Goal: Contribute content: Contribute content

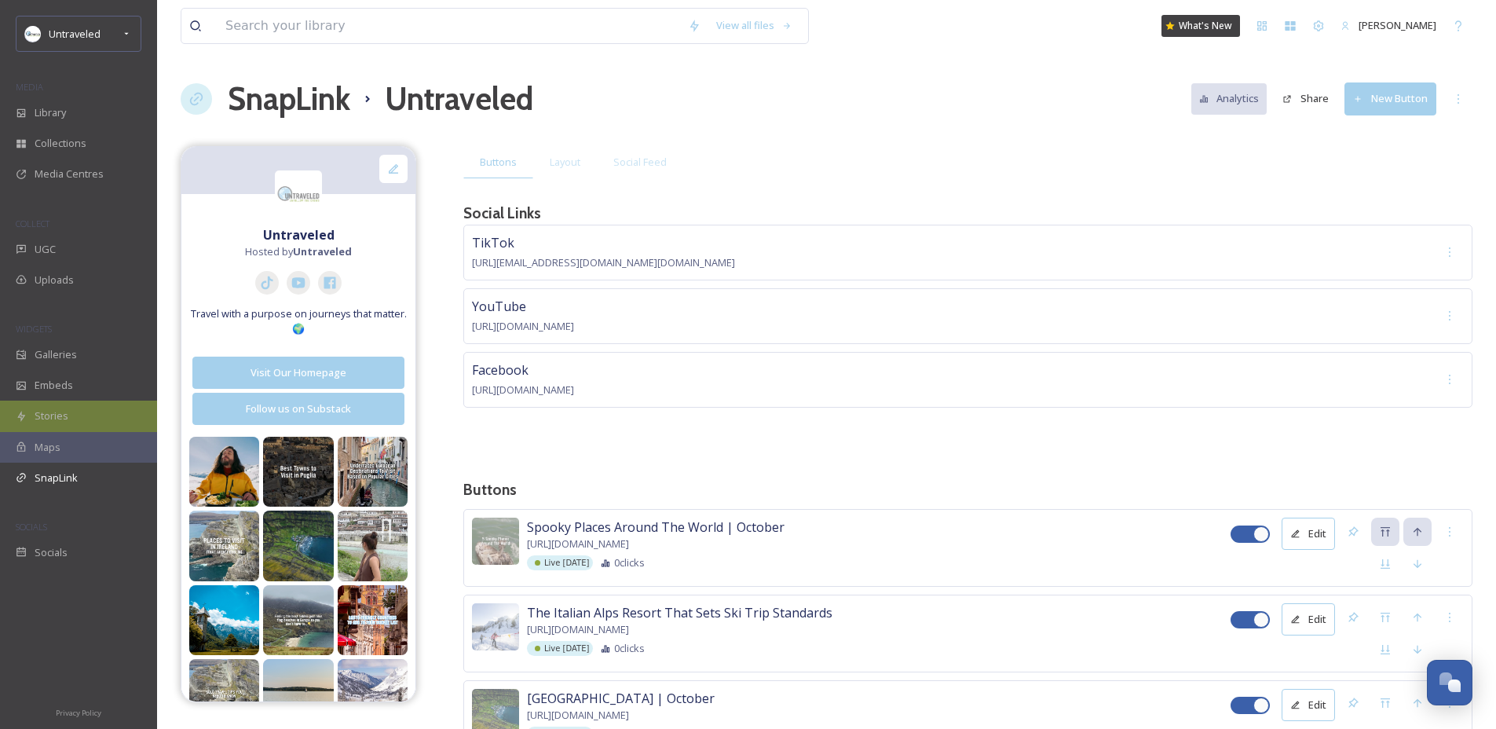
scroll to position [2383, 0]
click at [78, 25] on div "Untraveled" at bounding box center [75, 33] width 52 height 19
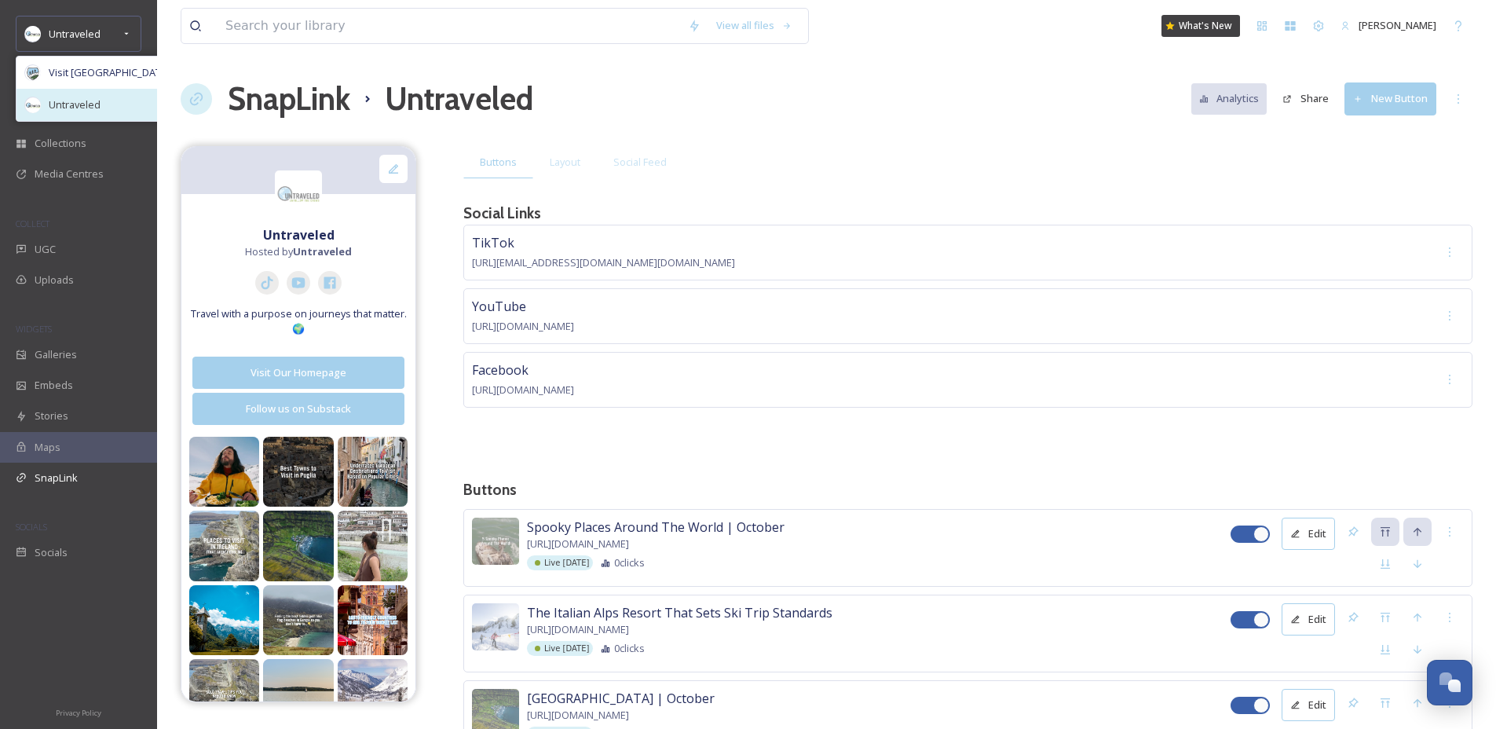
click at [81, 95] on div "Untraveled" at bounding box center [111, 105] width 191 height 32
click at [82, 65] on span "Visit [GEOGRAPHIC_DATA] Parks" at bounding box center [124, 72] width 151 height 15
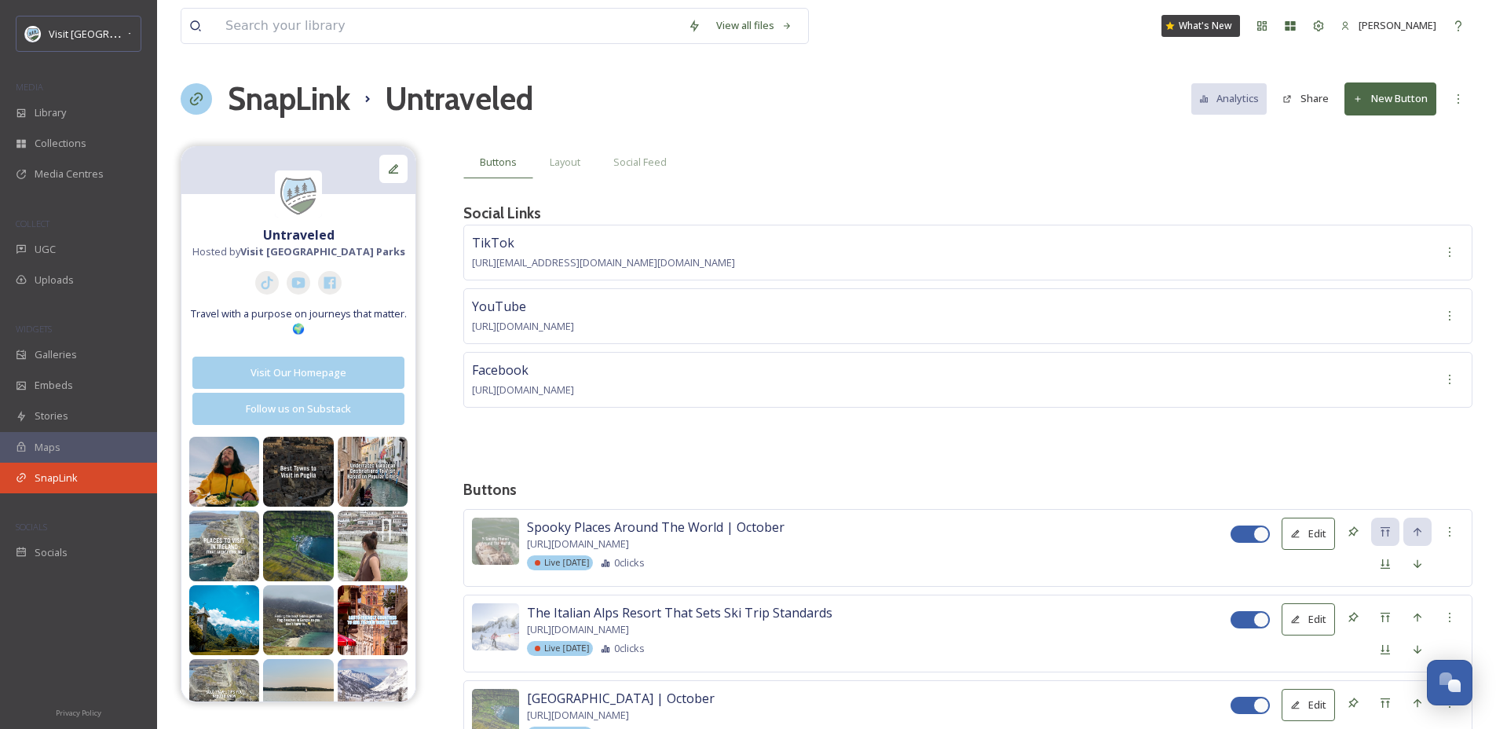
click at [83, 466] on div "SnapLink" at bounding box center [78, 477] width 157 height 31
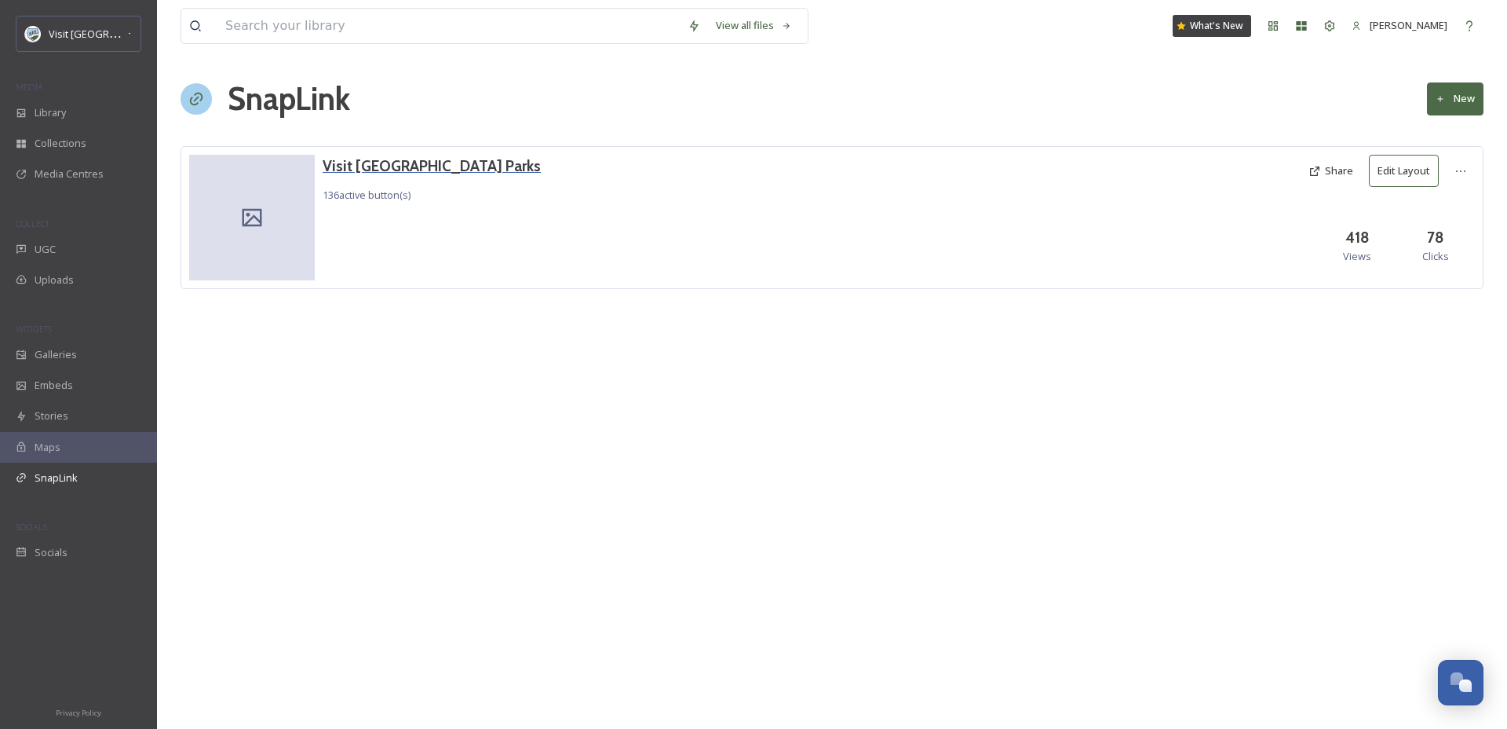
click at [362, 163] on h3 "Visit [GEOGRAPHIC_DATA] Parks" at bounding box center [432, 166] width 218 height 23
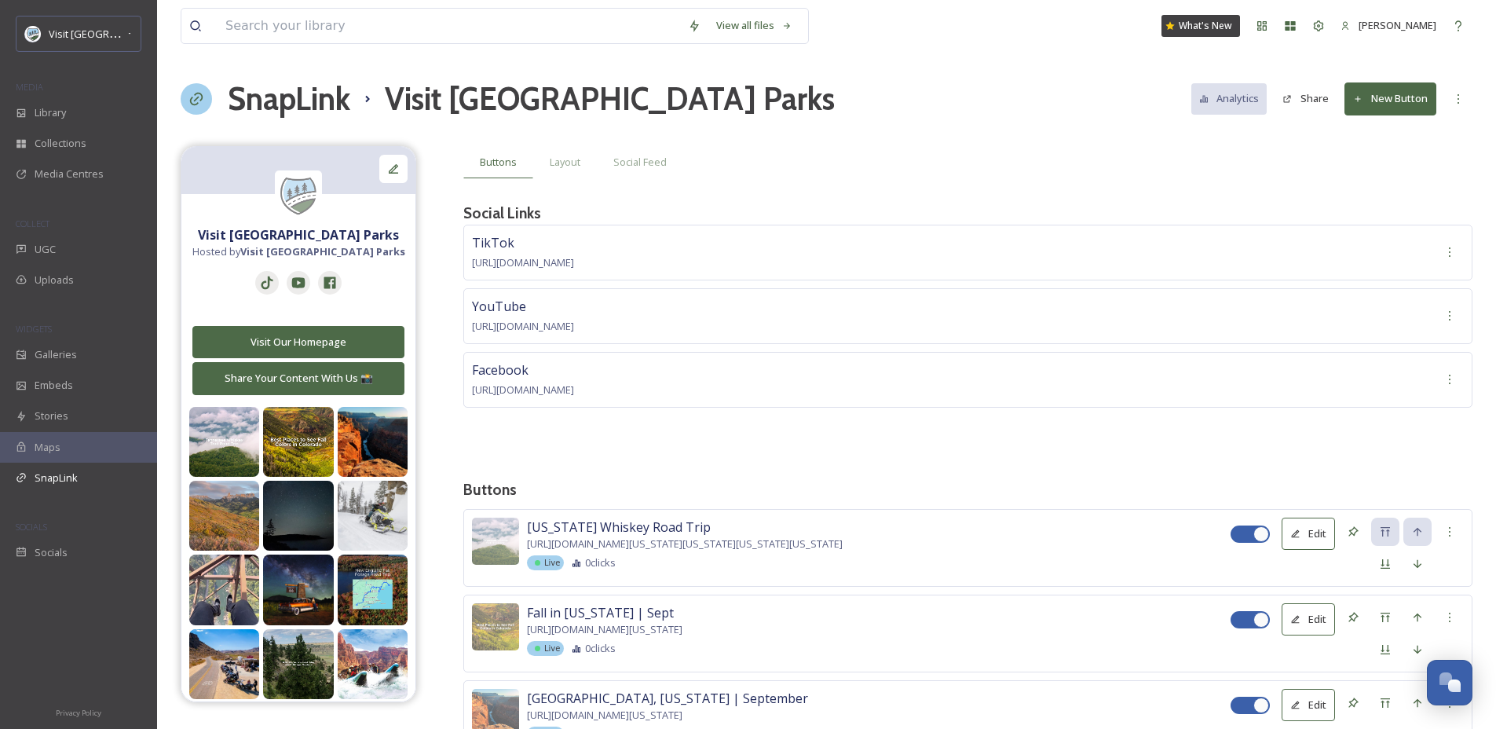
click at [1399, 103] on button "New Button" at bounding box center [1390, 98] width 92 height 32
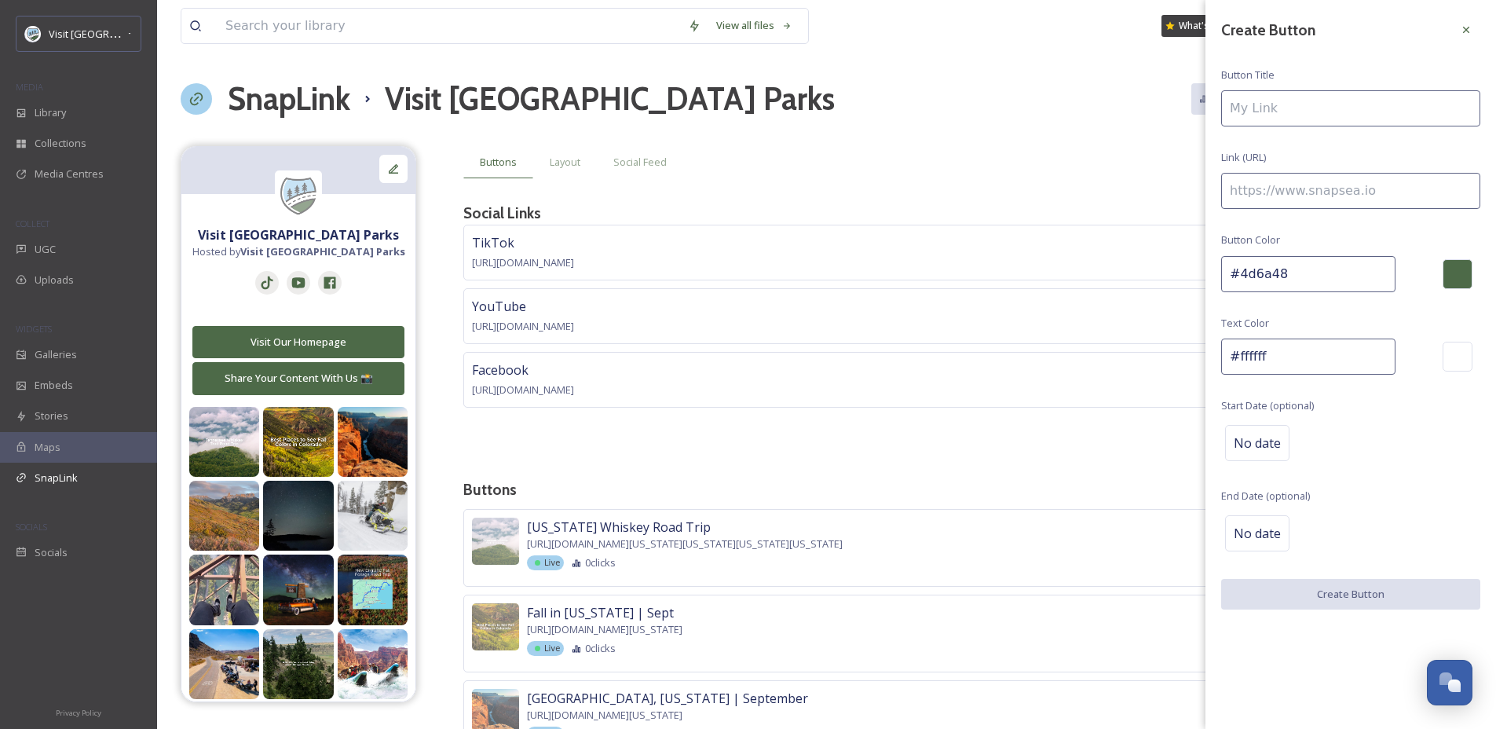
click at [1304, 96] on input at bounding box center [1350, 108] width 259 height 36
type input "Fall Foliage In [US_STATE]"
click at [1328, 207] on input at bounding box center [1350, 191] width 259 height 36
paste input "[URL][DOMAIN_NAME][US_STATE]"
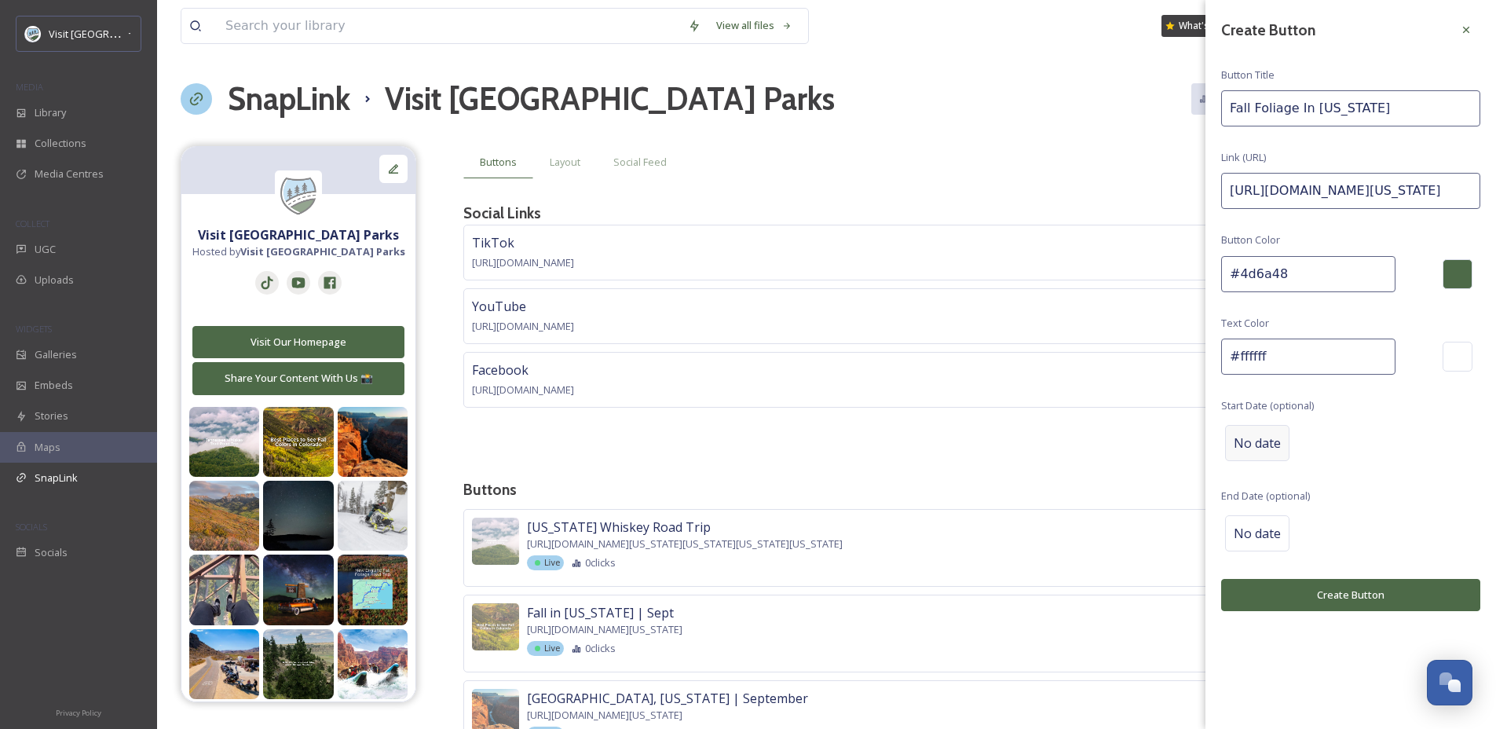
type input "[URL][DOMAIN_NAME][US_STATE]"
click at [1266, 455] on div "No date" at bounding box center [1257, 443] width 64 height 36
click at [1266, 455] on input "text" at bounding box center [1303, 442] width 156 height 35
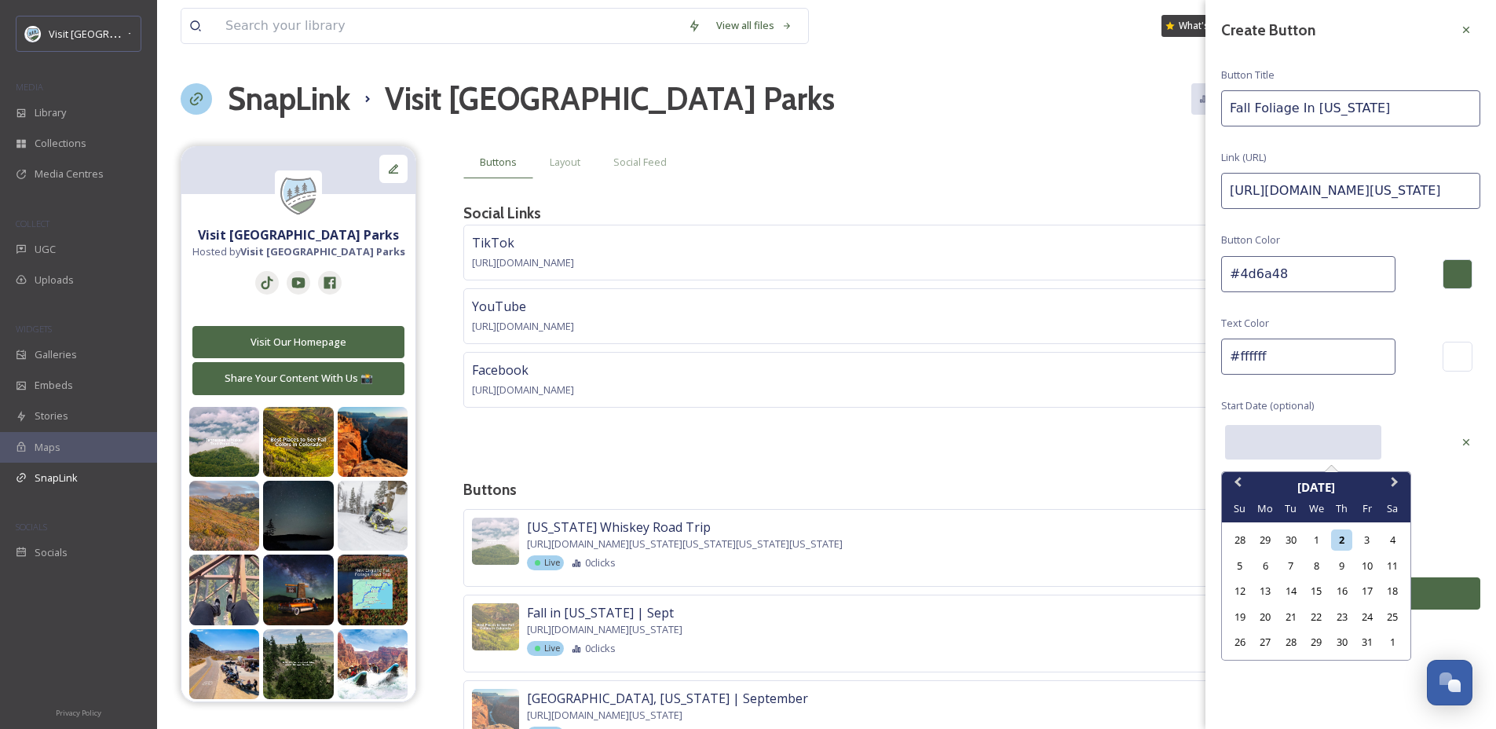
click at [1262, 569] on div "6" at bounding box center [1265, 565] width 21 height 21
type input "[DATE]"
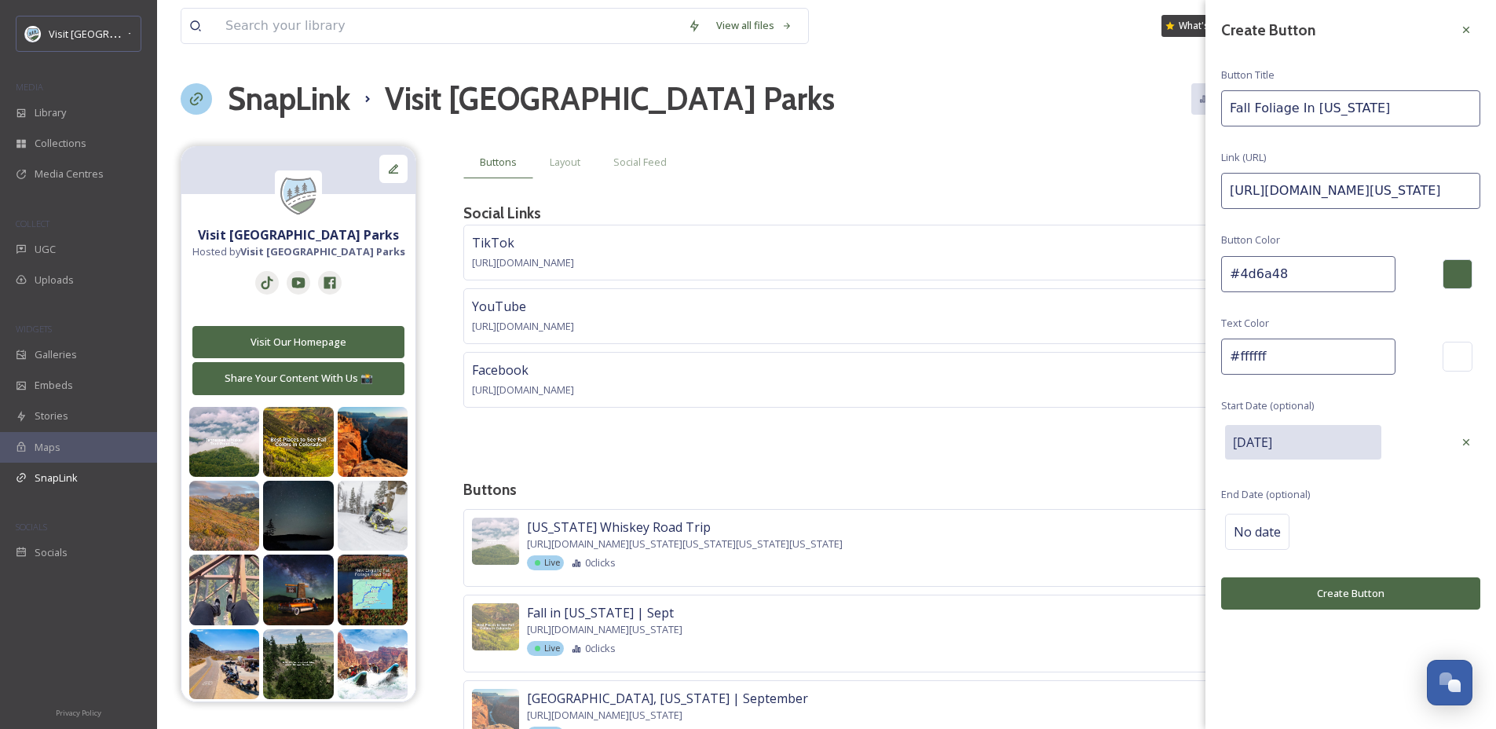
click at [1402, 437] on div "Selected date: [DATE] [DATE]" at bounding box center [1334, 442] width 227 height 42
click at [1365, 584] on button "Create Button" at bounding box center [1350, 593] width 259 height 32
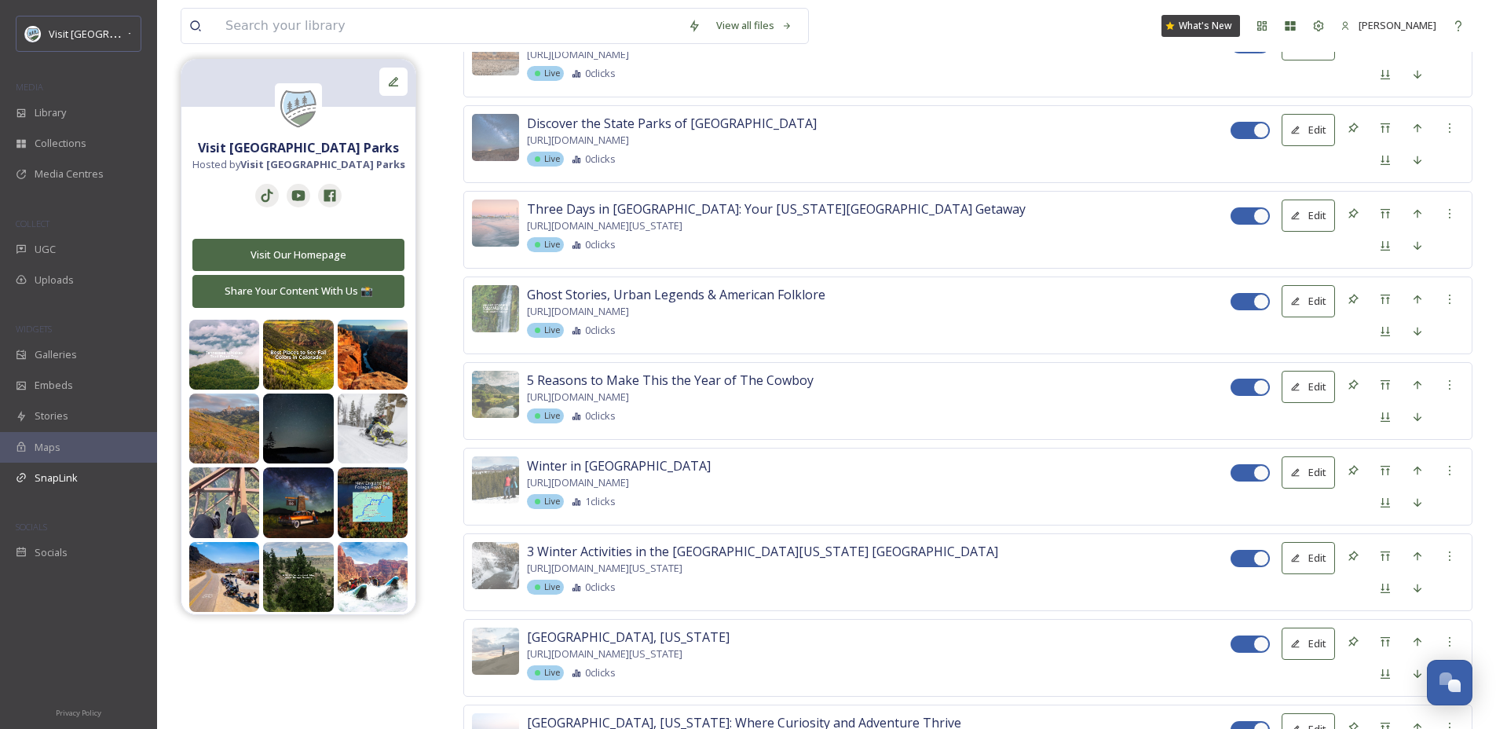
scroll to position [11556, 0]
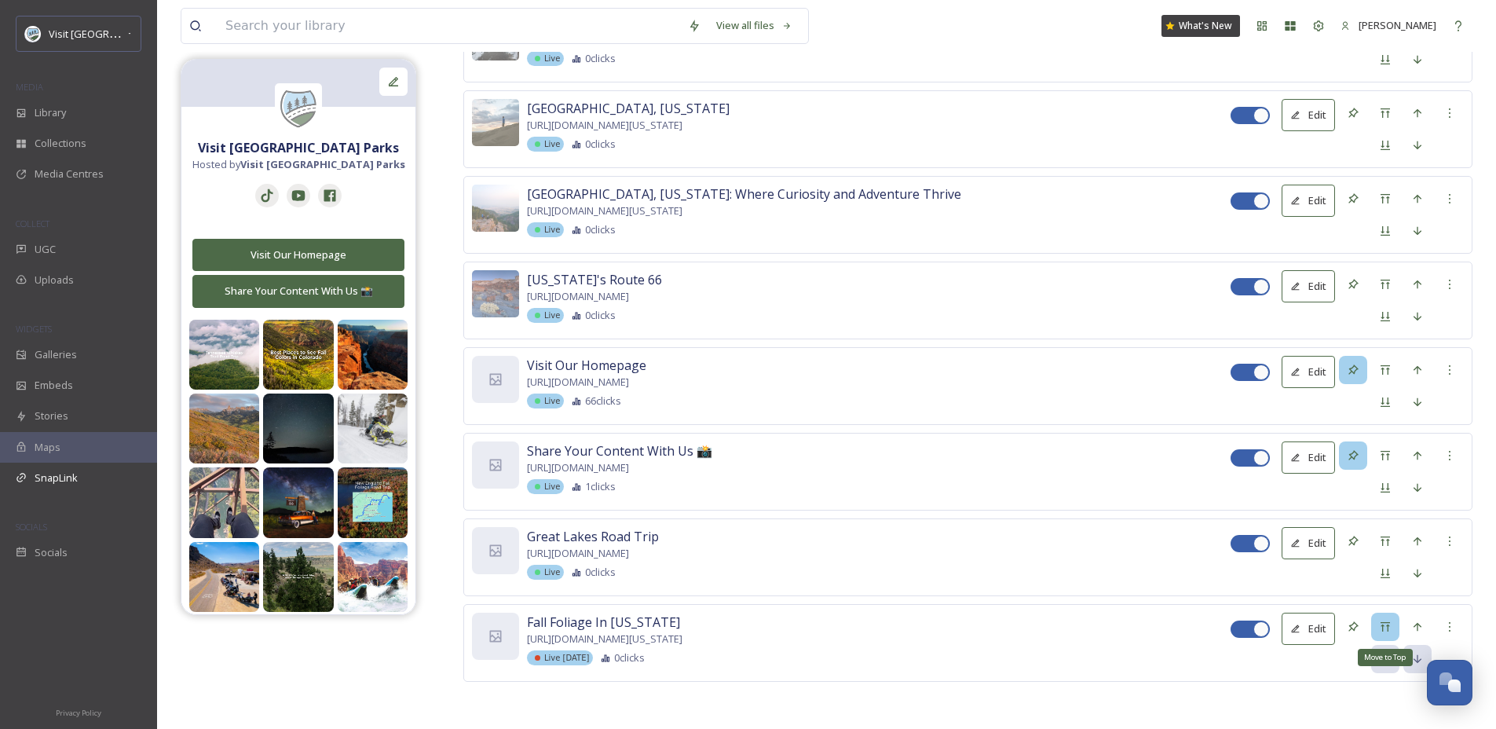
click at [1386, 632] on icon at bounding box center [1385, 626] width 13 height 13
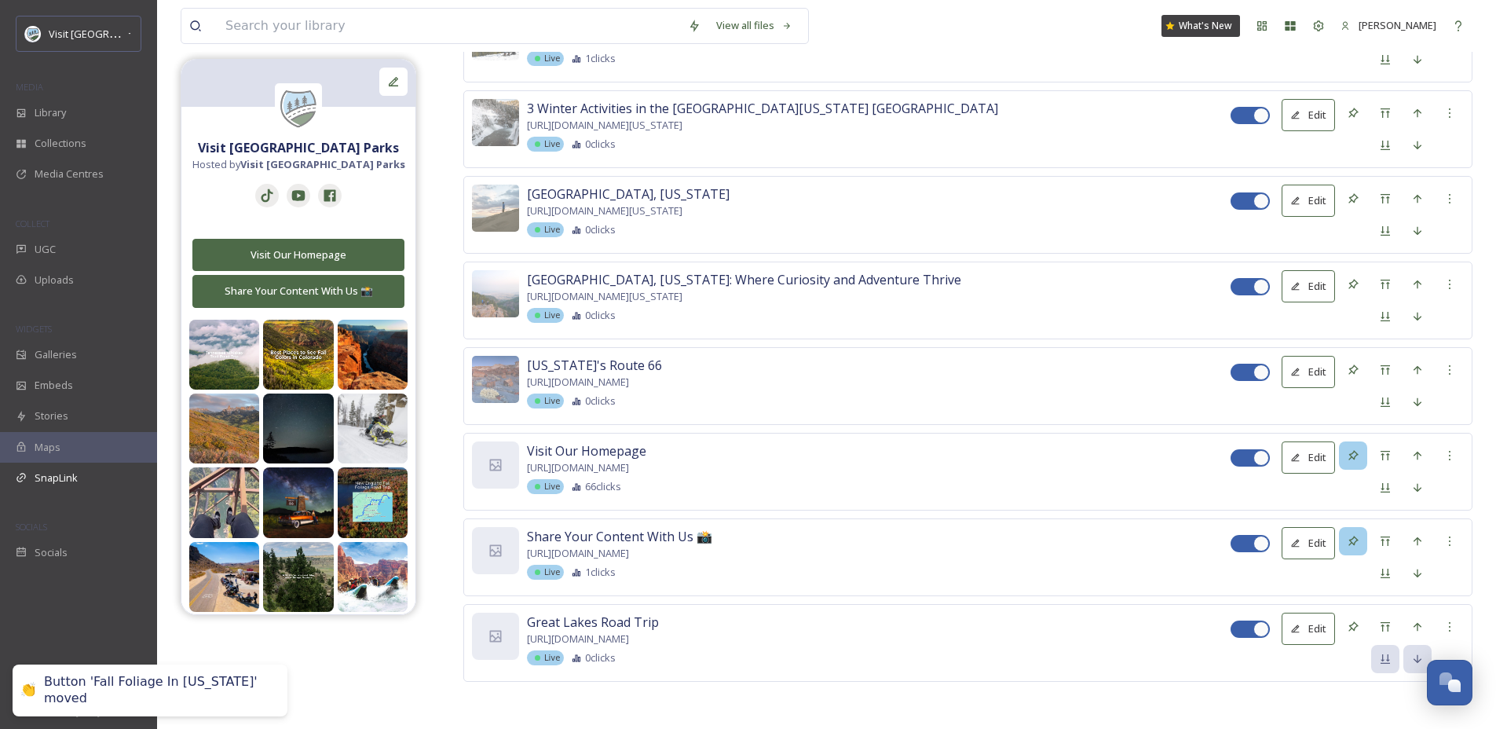
scroll to position [0, 0]
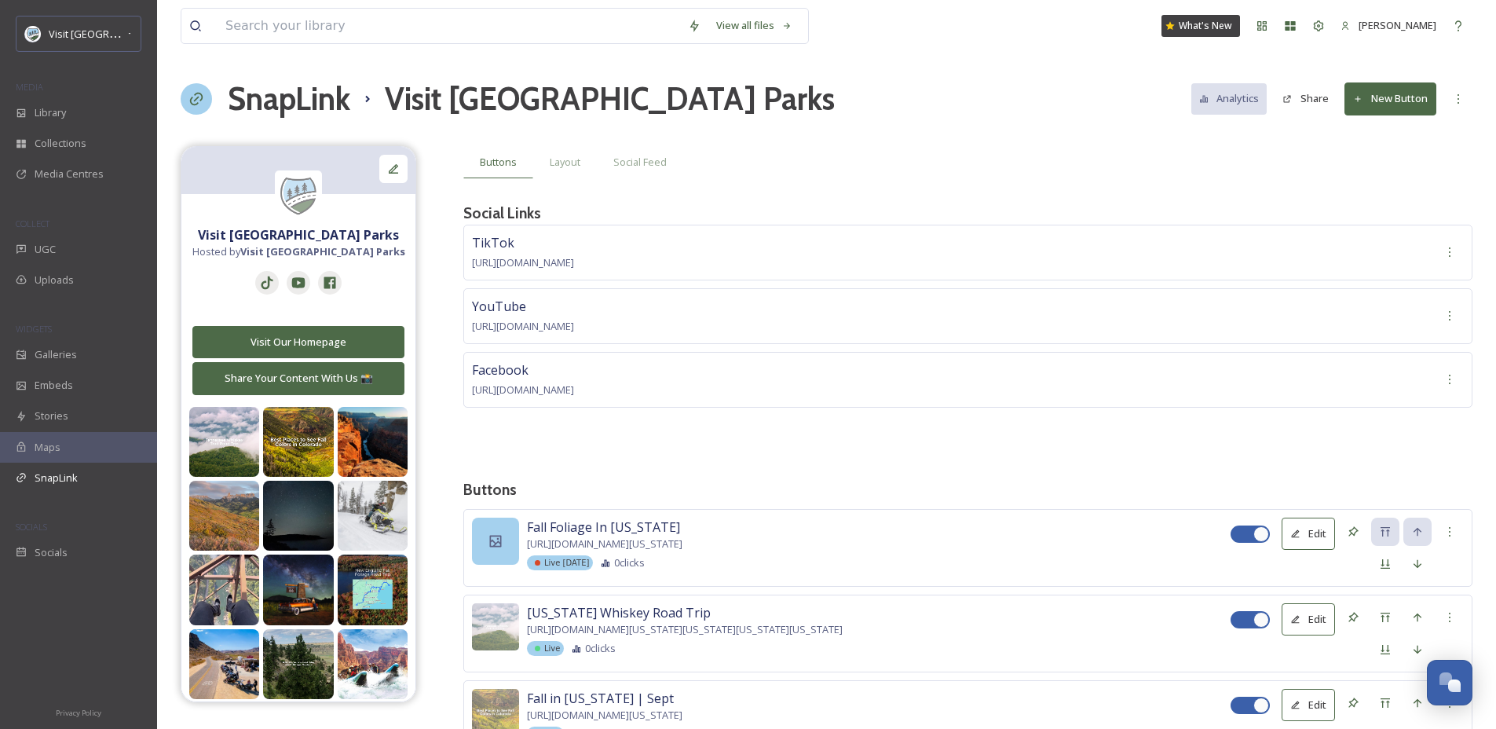
click at [499, 539] on icon at bounding box center [496, 541] width 16 height 16
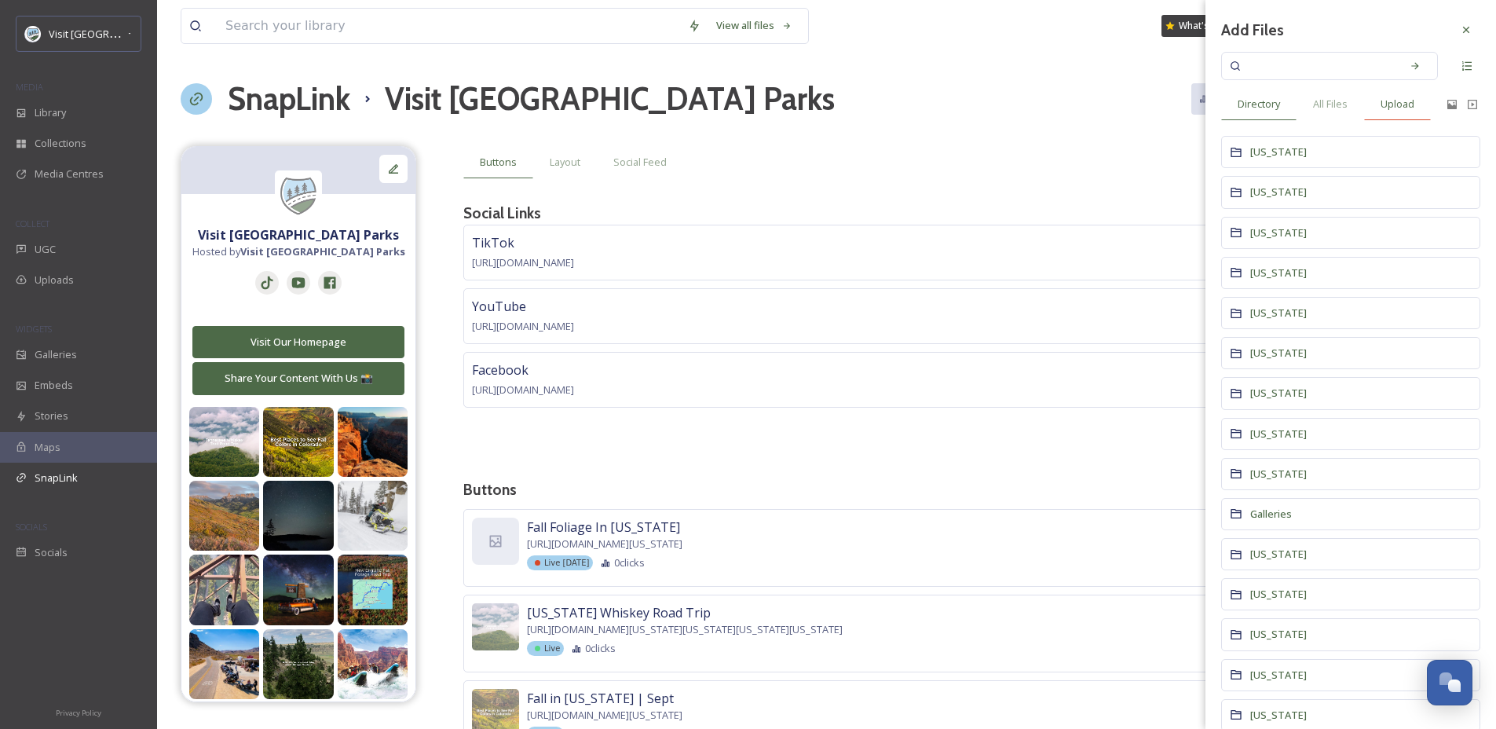
click at [1396, 104] on span "Upload" at bounding box center [1397, 104] width 34 height 15
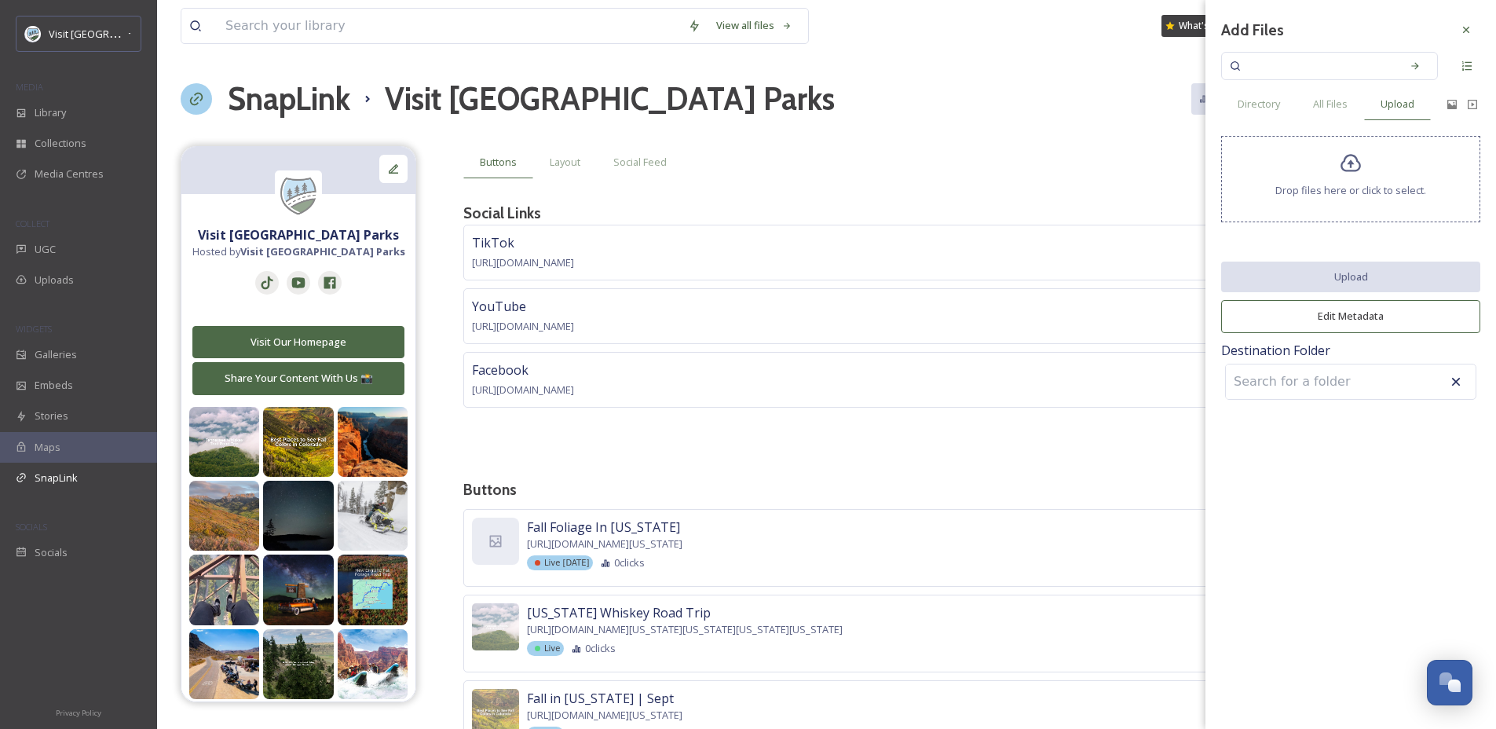
click at [1336, 187] on span "Drop files here or click to select." at bounding box center [1350, 190] width 151 height 15
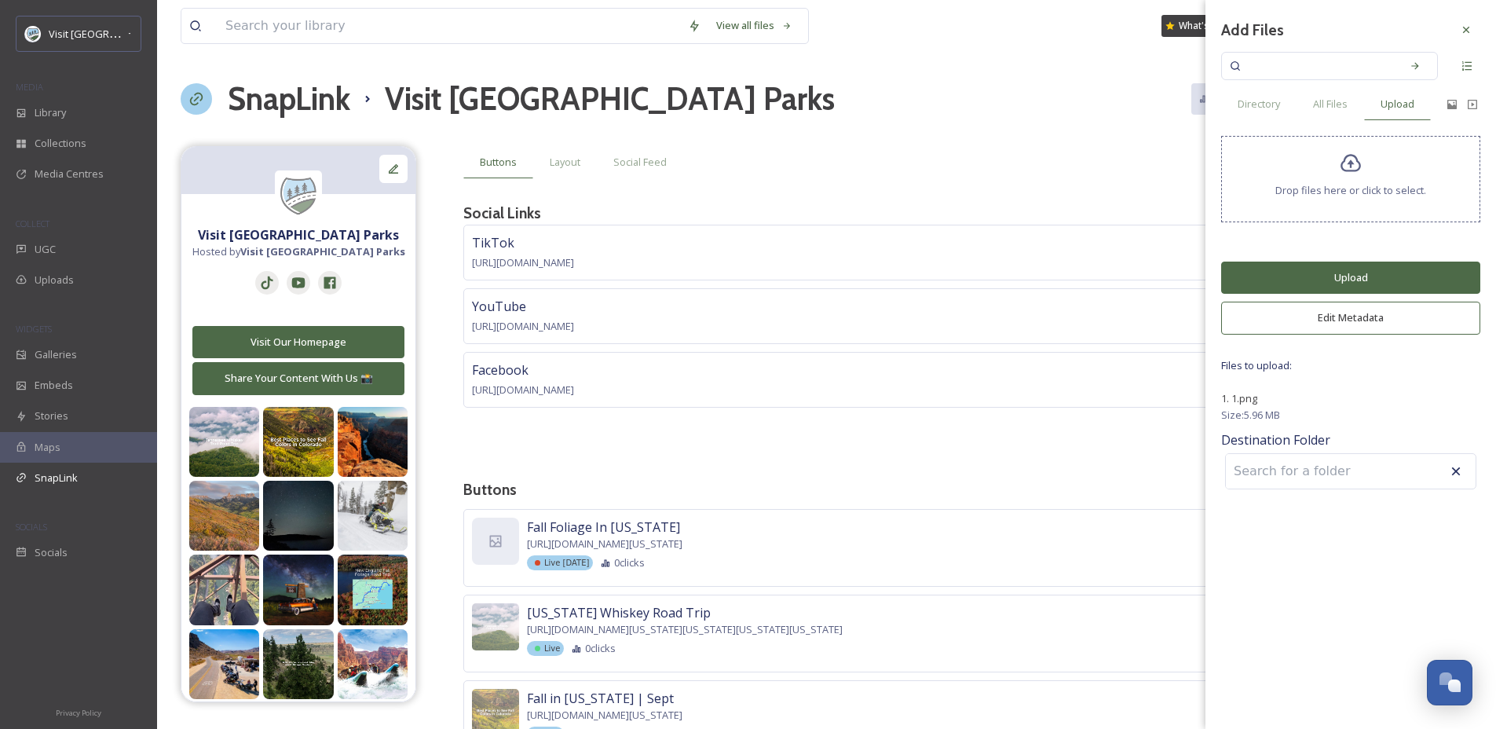
click at [1309, 274] on button "Upload" at bounding box center [1350, 277] width 259 height 32
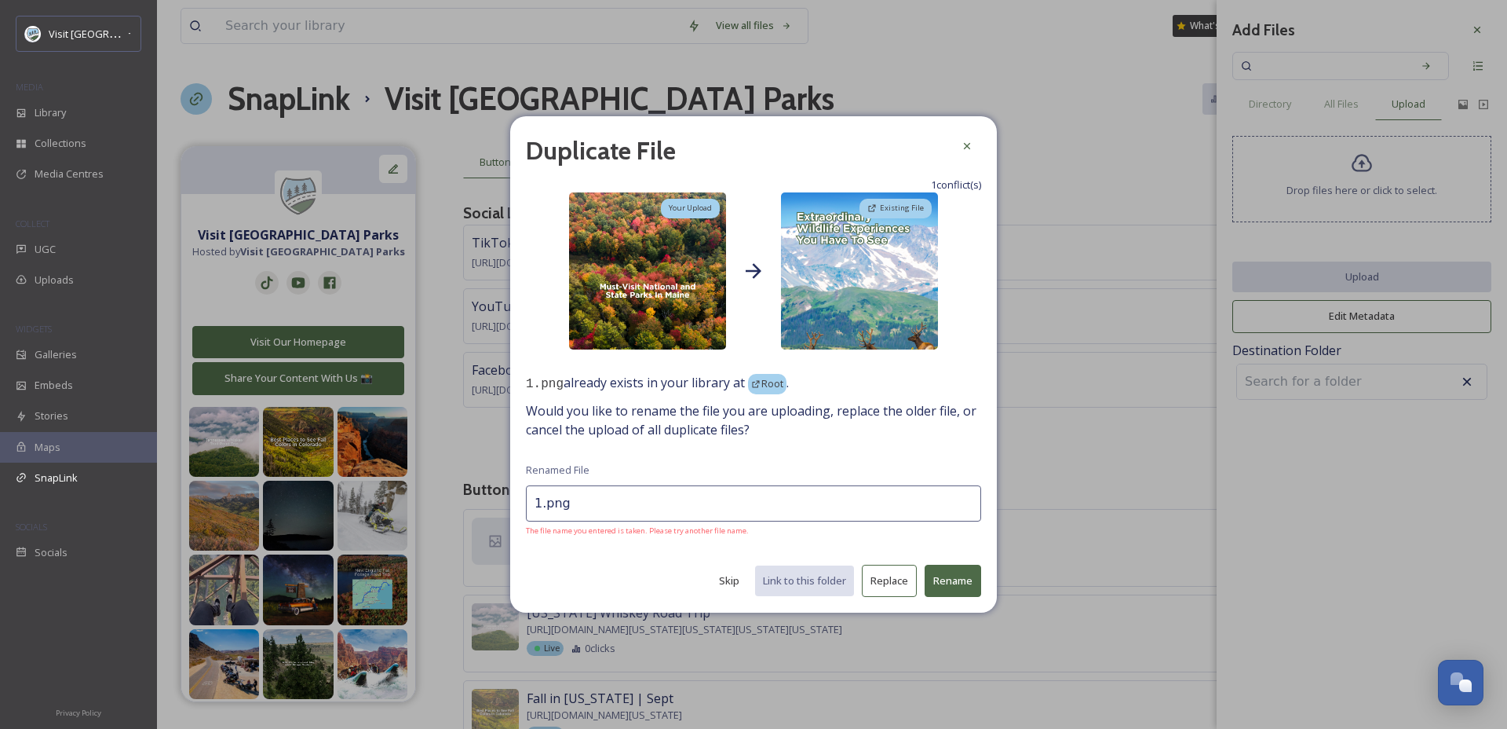
click at [724, 500] on input "1.png" at bounding box center [753, 503] width 455 height 36
type input "[US_STATE]"
click at [963, 592] on button "Rename" at bounding box center [953, 580] width 57 height 32
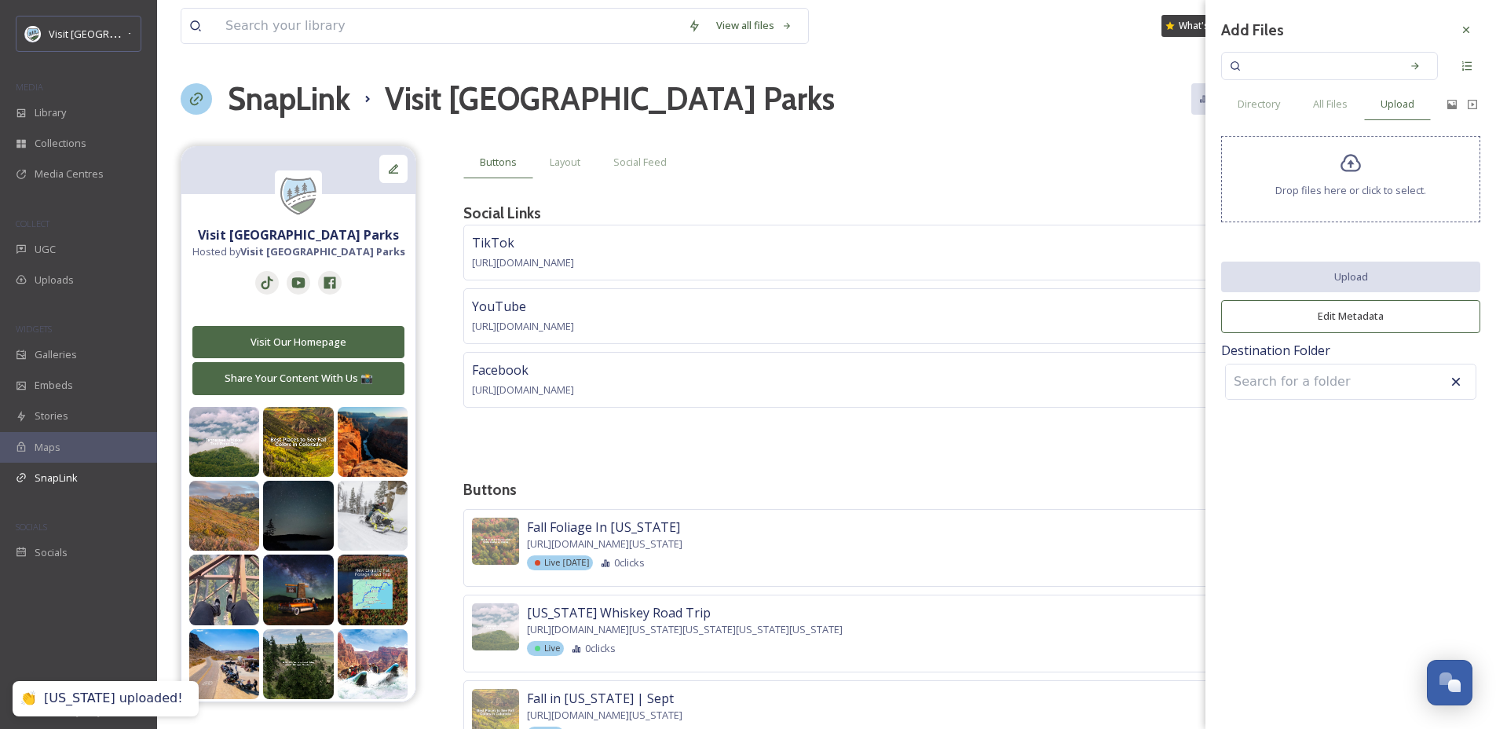
click at [660, 487] on h3 "Buttons" at bounding box center [967, 489] width 1009 height 23
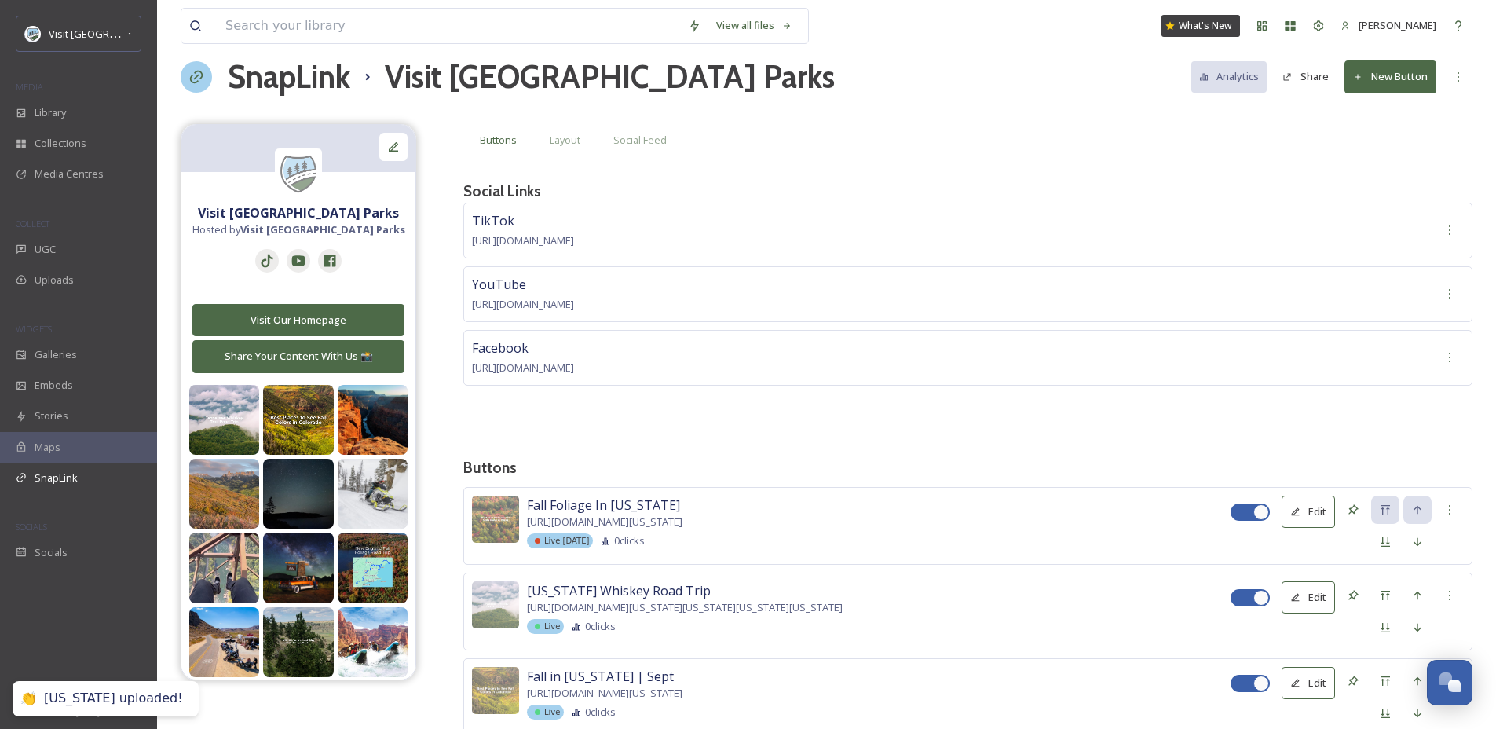
scroll to position [24, 0]
